Goal: Information Seeking & Learning: Learn about a topic

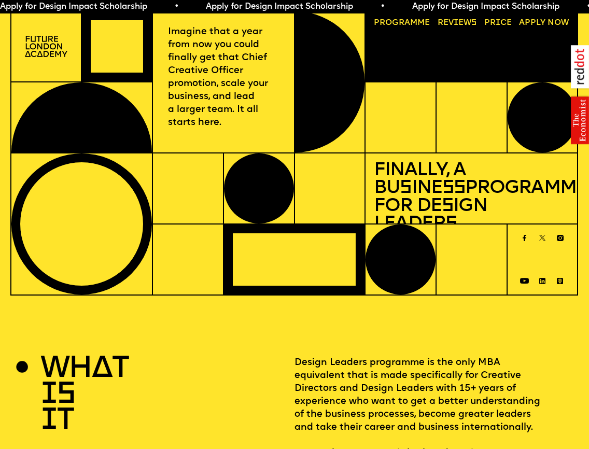
scroll to position [838, 0]
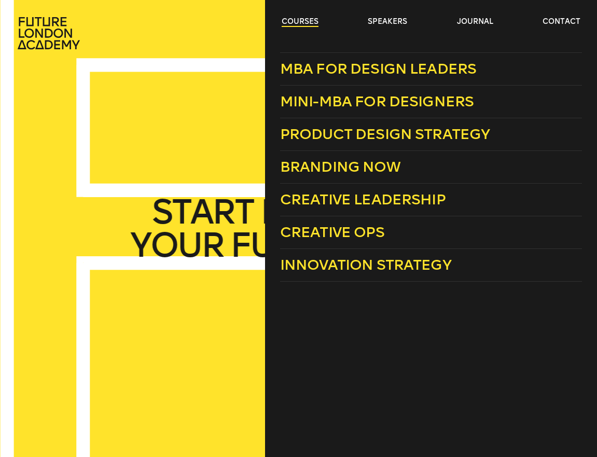
click at [293, 21] on link "courses" at bounding box center [300, 22] width 37 height 10
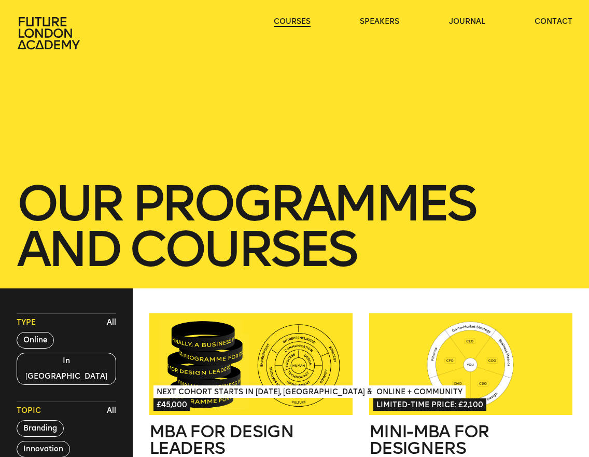
click at [293, 21] on link "courses" at bounding box center [292, 22] width 37 height 10
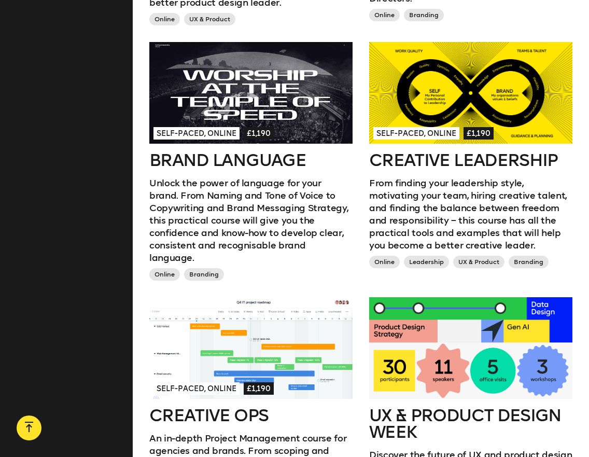
scroll to position [267, 0]
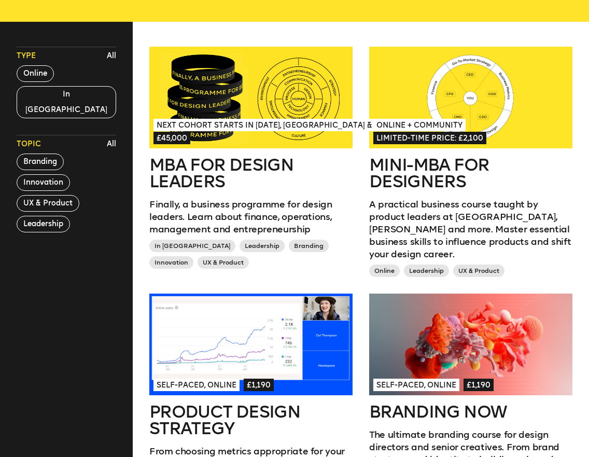
click at [264, 78] on div at bounding box center [250, 98] width 203 height 102
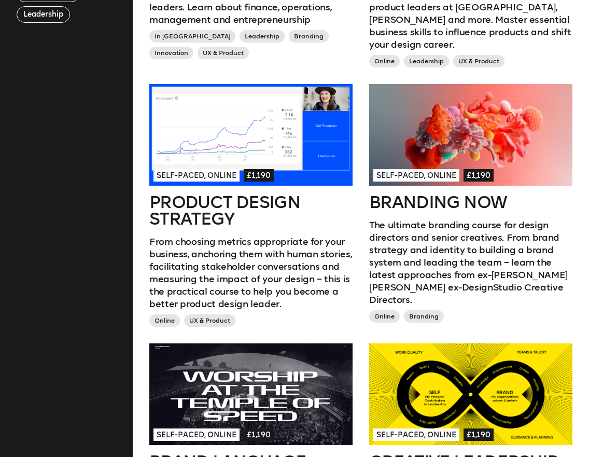
scroll to position [597, 0]
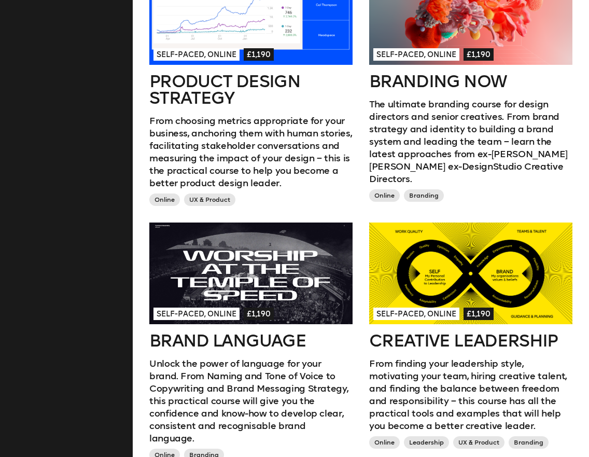
click at [507, 272] on div at bounding box center [470, 274] width 203 height 102
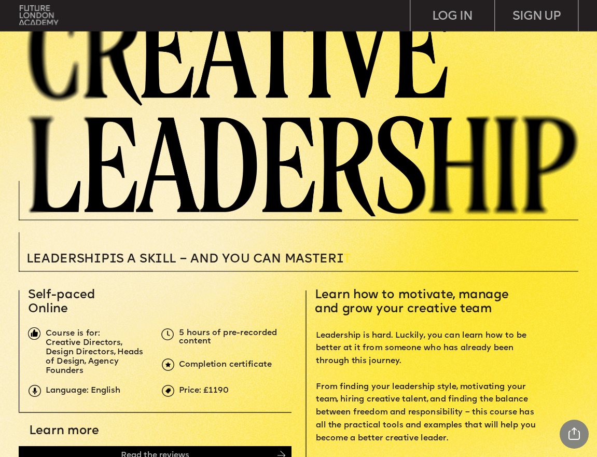
scroll to position [227, 0]
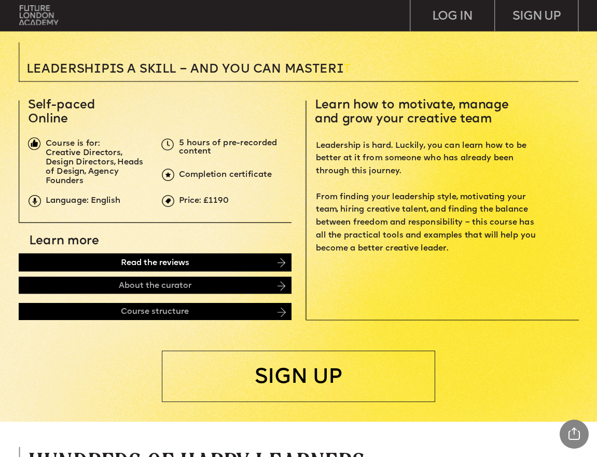
click at [128, 265] on div "Read the reviews" at bounding box center [155, 262] width 273 height 18
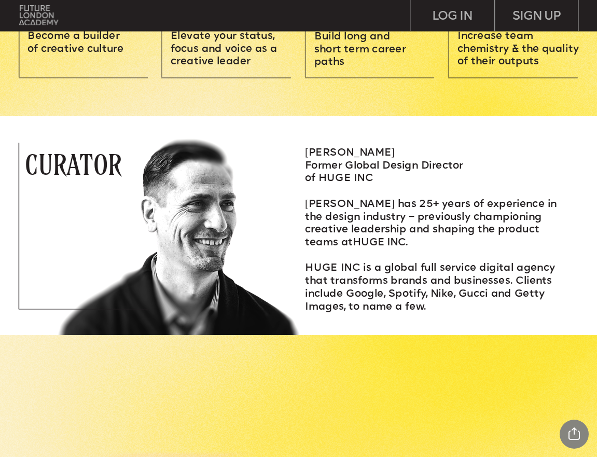
scroll to position [1066, 0]
